Goal: Navigation & Orientation: Find specific page/section

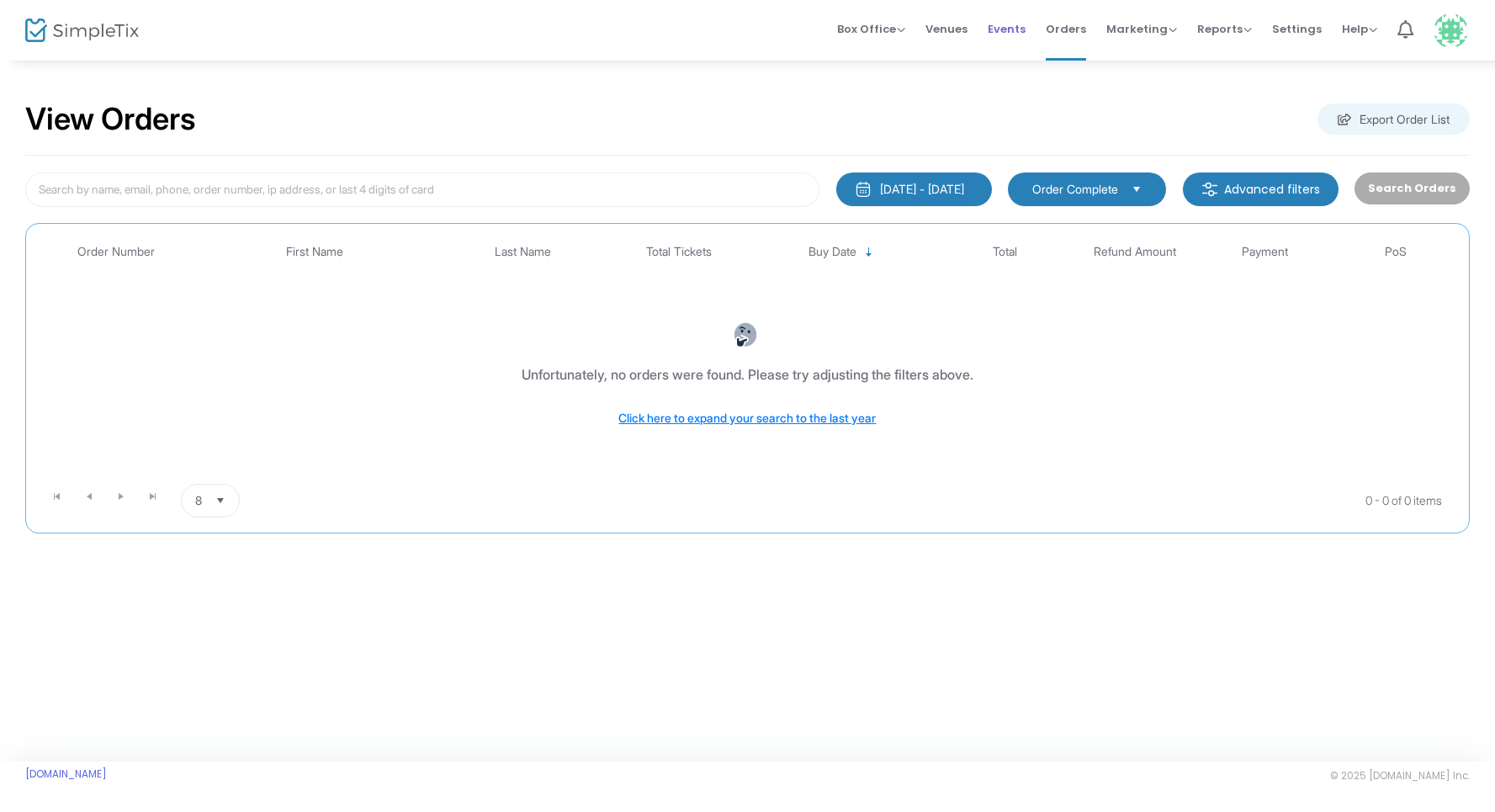
click at [985, 28] on li "Events" at bounding box center [1006, 30] width 58 height 60
click at [1000, 28] on span "Events" at bounding box center [1007, 29] width 38 height 43
